Goal: Subscribe to service/newsletter

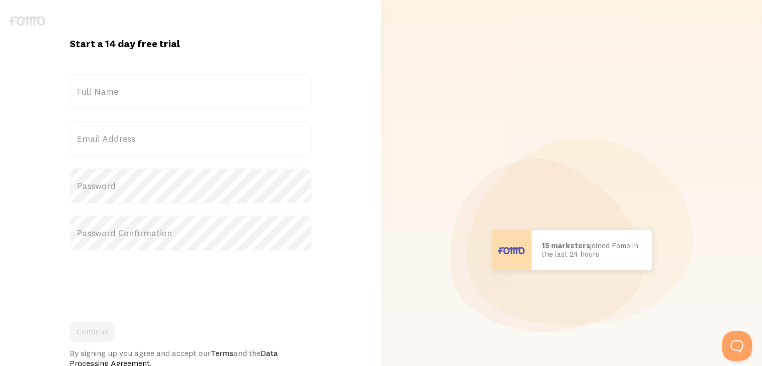
click at [139, 85] on label "Full Name" at bounding box center [191, 91] width 242 height 35
click at [139, 85] on input "Full Name" at bounding box center [191, 91] width 242 height 35
click at [118, 97] on label "Full Name" at bounding box center [191, 91] width 242 height 35
click at [118, 97] on input "Full Name" at bounding box center [191, 91] width 242 height 35
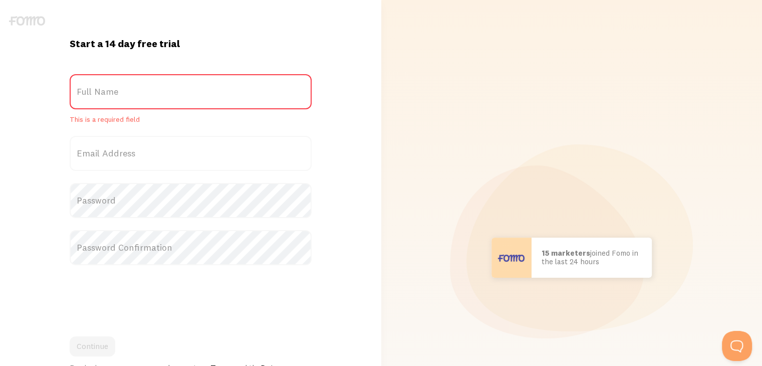
click at [150, 152] on label "Email Address" at bounding box center [191, 153] width 242 height 35
click at [150, 152] on input "Email Address" at bounding box center [191, 153] width 242 height 35
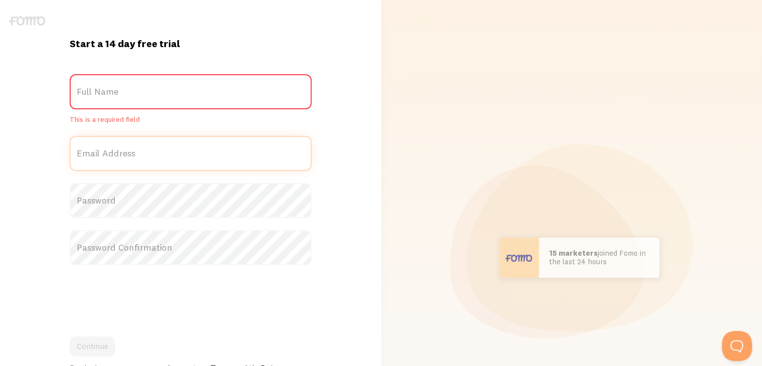
paste input "[EMAIL_ADDRESS][DOMAIN_NAME]"
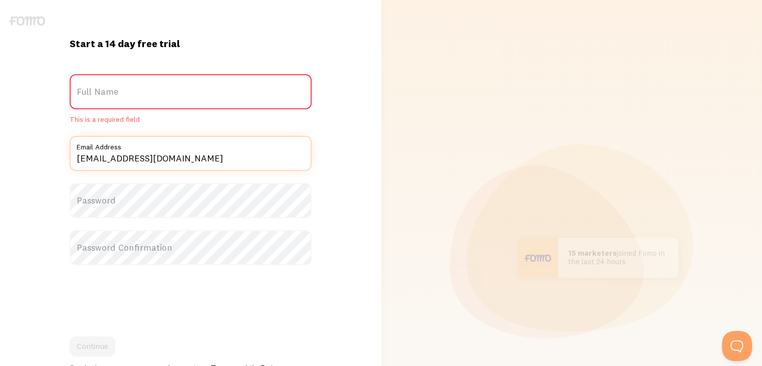
type input "[EMAIL_ADDRESS][DOMAIN_NAME]"
click at [111, 194] on label "Password" at bounding box center [191, 200] width 242 height 35
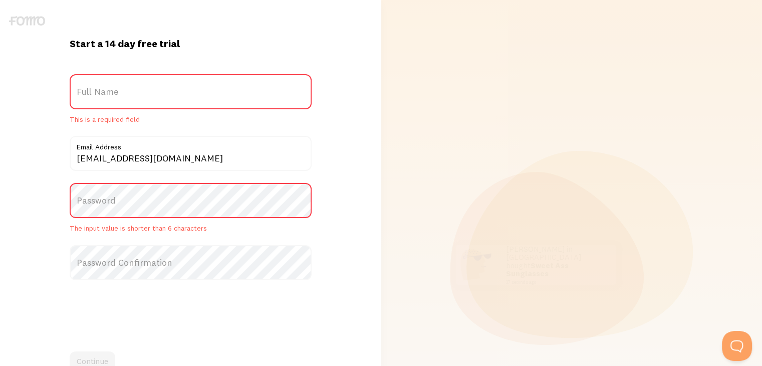
click at [115, 197] on label "Password" at bounding box center [191, 200] width 242 height 35
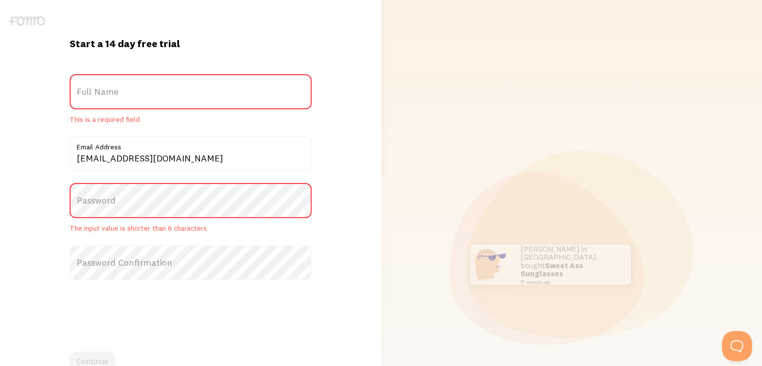
click at [115, 199] on label "Password" at bounding box center [191, 200] width 242 height 35
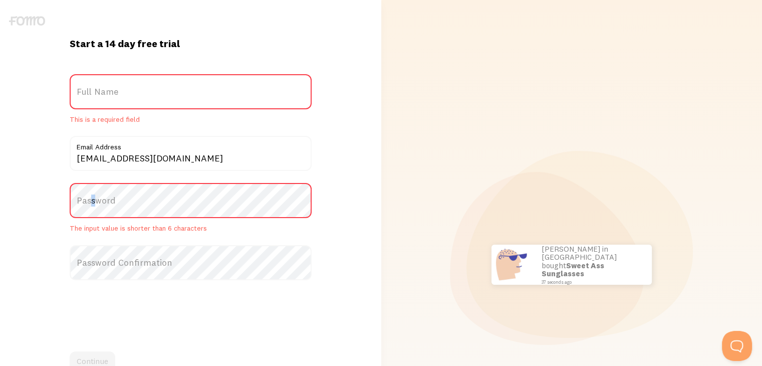
drag, startPoint x: 109, startPoint y: 199, endPoint x: 93, endPoint y: 203, distance: 15.9
click at [93, 203] on label "Password" at bounding box center [191, 200] width 242 height 35
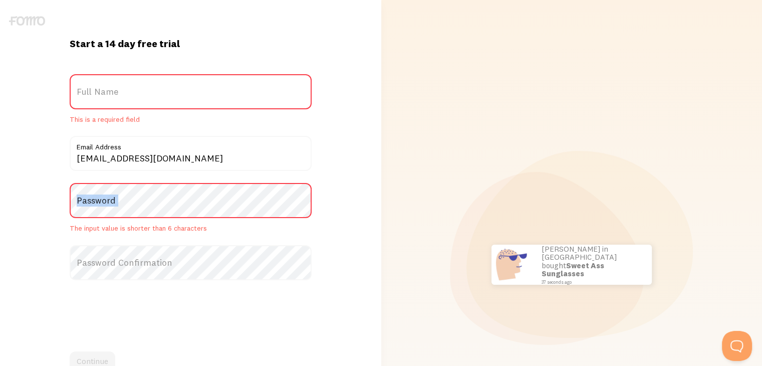
click at [93, 203] on label "Password" at bounding box center [191, 200] width 242 height 35
click at [110, 206] on label "Password" at bounding box center [191, 200] width 242 height 35
click at [209, 201] on label "Password" at bounding box center [191, 200] width 242 height 35
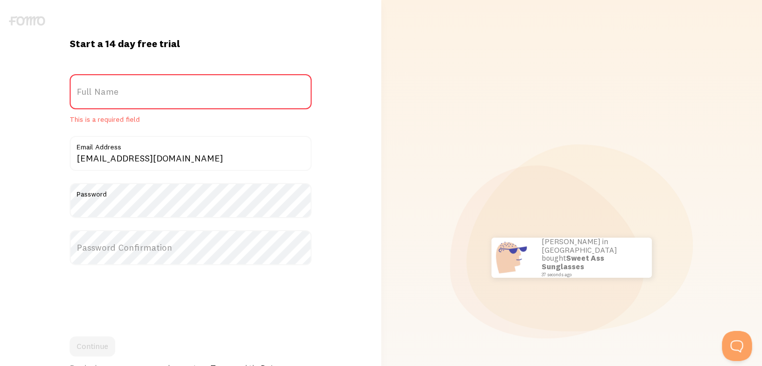
click at [180, 97] on label "Full Name" at bounding box center [191, 91] width 242 height 35
click at [180, 97] on input "Full Name" at bounding box center [191, 91] width 242 height 35
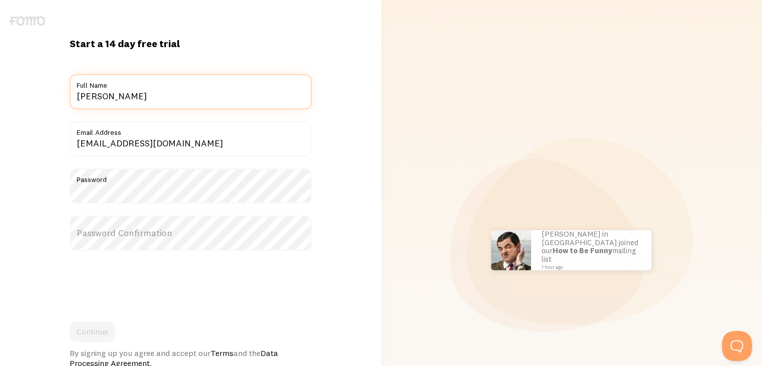
type input "[PERSON_NAME]"
click at [36, 151] on div "Start a 14 day free trial {{ count }} people signed up today! Title Juan Carlos…" at bounding box center [190, 250] width 381 height 426
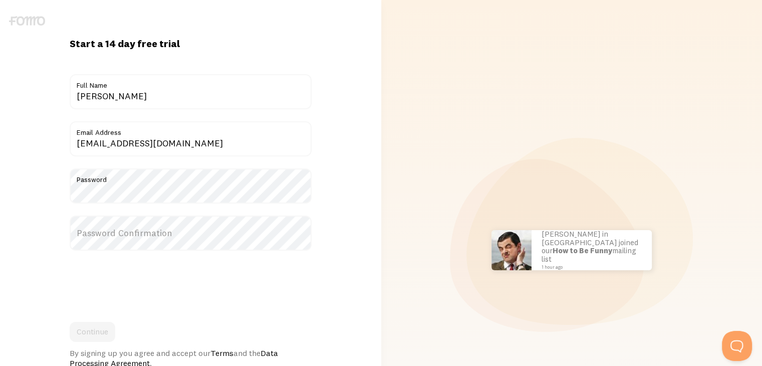
click at [144, 183] on label "Password" at bounding box center [191, 176] width 242 height 17
click at [137, 229] on label "Password Confirmation" at bounding box center [191, 232] width 242 height 35
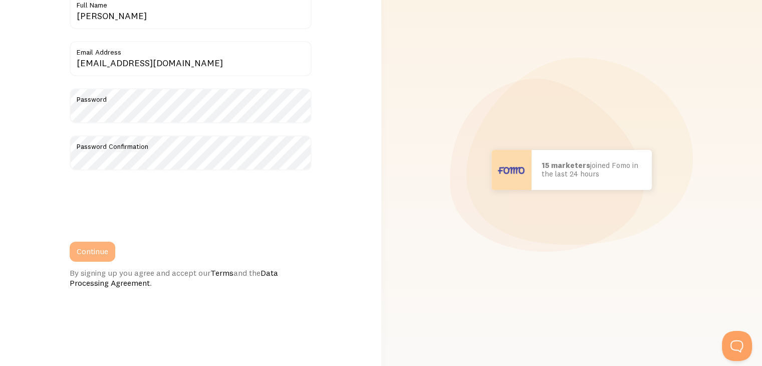
scroll to position [100, 0]
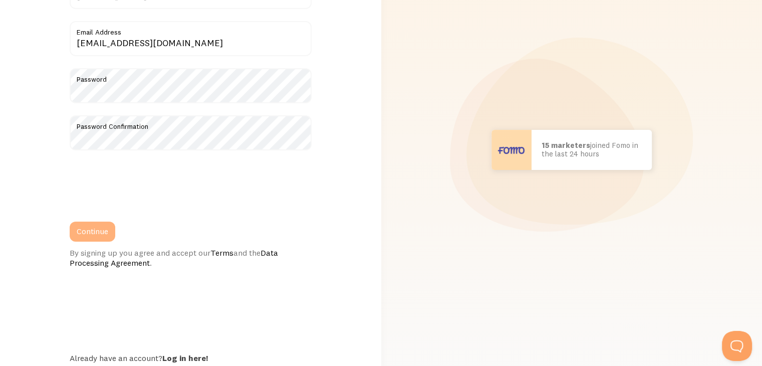
click at [86, 231] on button "Continue" at bounding box center [93, 231] width 46 height 20
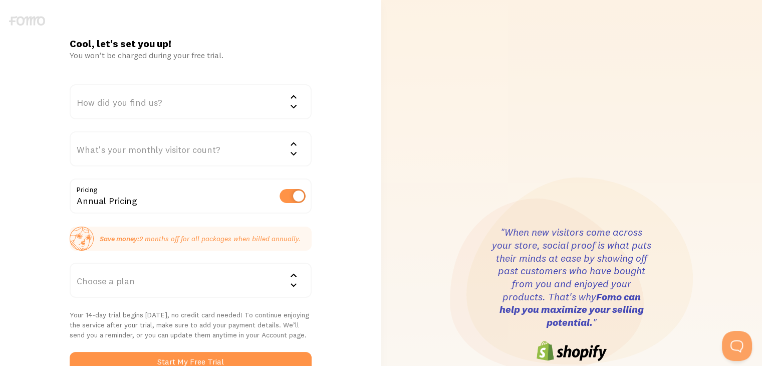
click at [137, 102] on div "How did you find us?" at bounding box center [191, 101] width 242 height 35
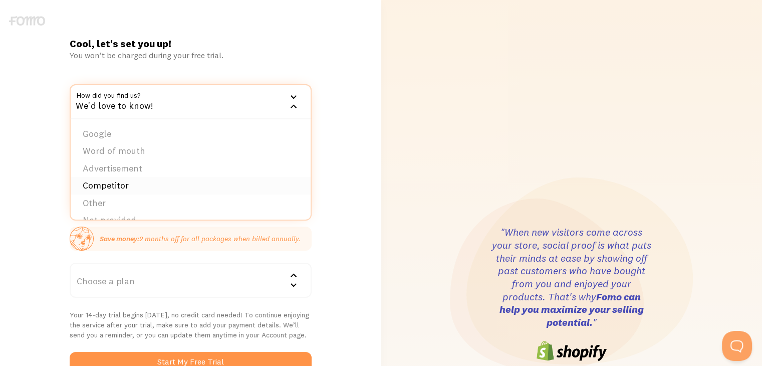
click at [118, 189] on li "Competitor" at bounding box center [191, 186] width 240 height 18
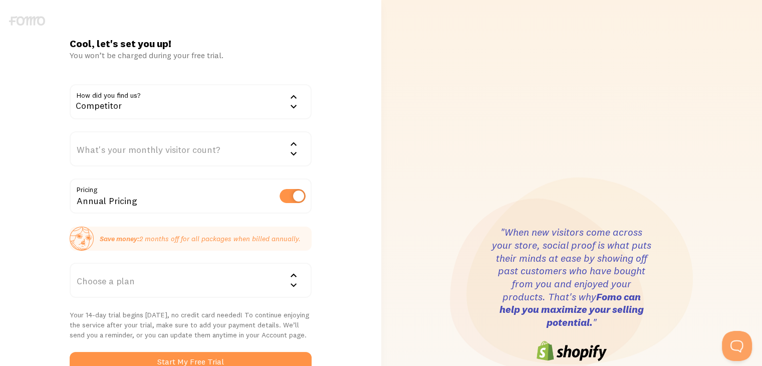
click at [131, 148] on div "What's your monthly visitor count?" at bounding box center [191, 148] width 242 height 35
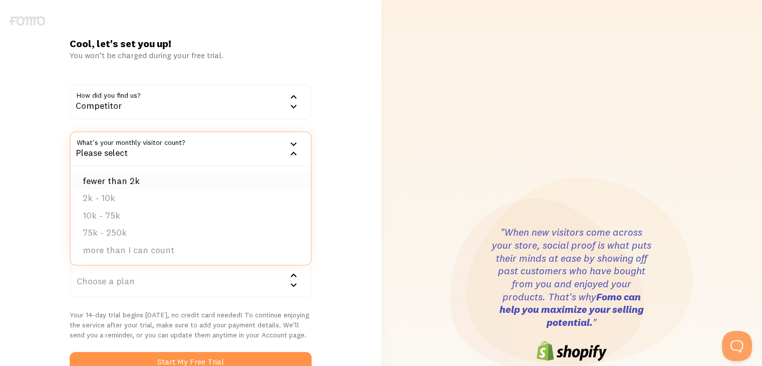
click at [138, 177] on li "fewer than 2k" at bounding box center [191, 181] width 240 height 18
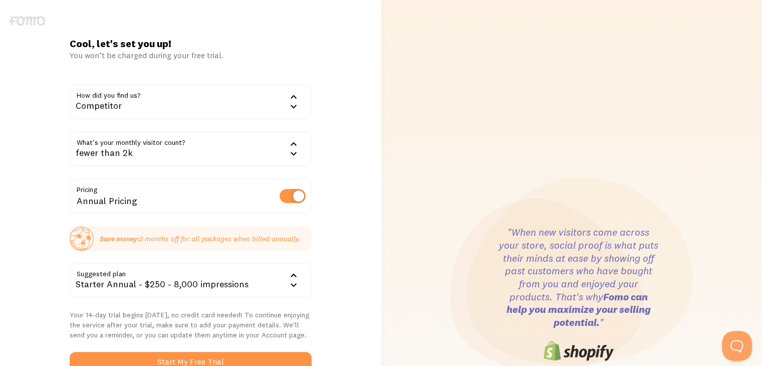
click at [39, 171] on div "Cool, let's set you up! You won’t be charged during your free trial. How did yo…" at bounding box center [190, 294] width 381 height 514
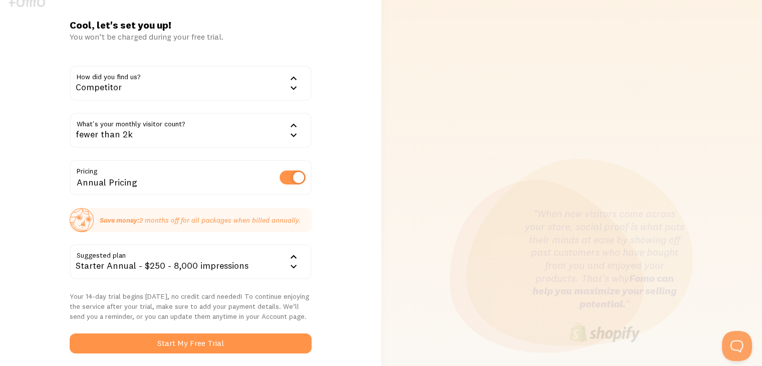
scroll to position [50, 0]
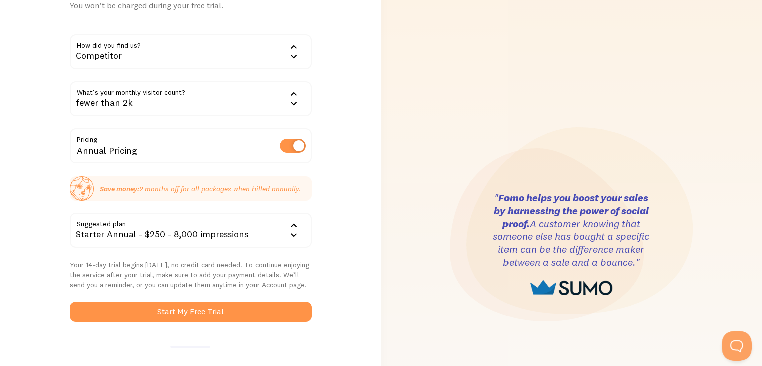
click at [288, 152] on label at bounding box center [292, 146] width 26 height 14
click at [288, 152] on input "checkbox" at bounding box center [292, 146] width 26 height 14
checkbox input "false"
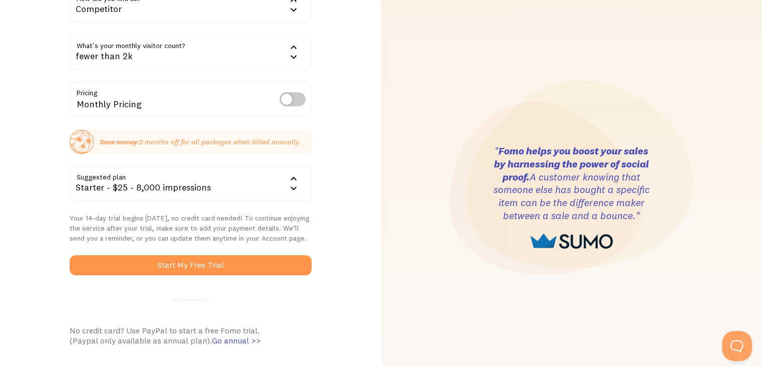
scroll to position [100, 0]
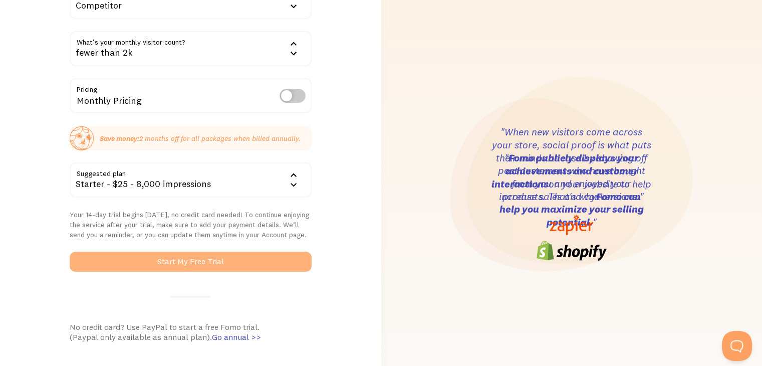
click at [154, 256] on button "Start My Free Trial" at bounding box center [191, 261] width 242 height 20
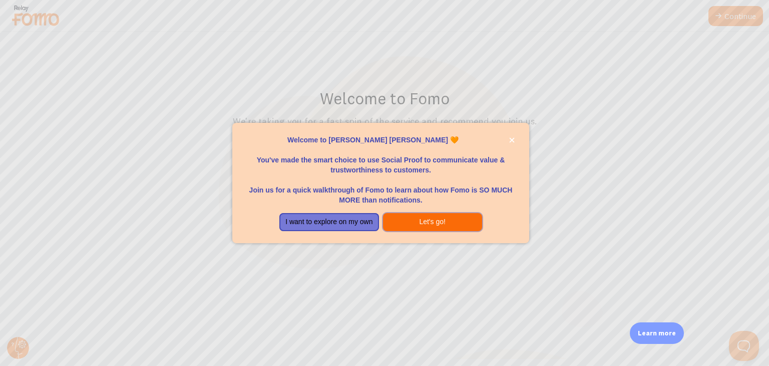
click at [436, 218] on button "Let's go!" at bounding box center [432, 222] width 99 height 18
